Goal: Manage account settings

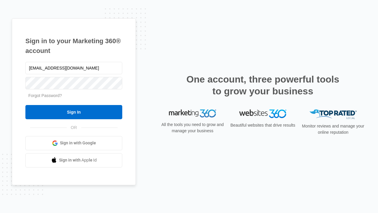
type input "[EMAIL_ADDRESS][DOMAIN_NAME]"
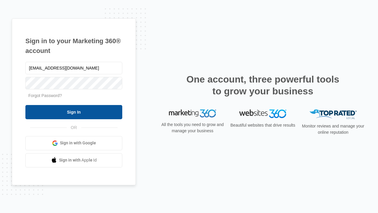
click at [74, 112] on input "Sign In" at bounding box center [73, 112] width 97 height 14
